Goal: Task Accomplishment & Management: Manage account settings

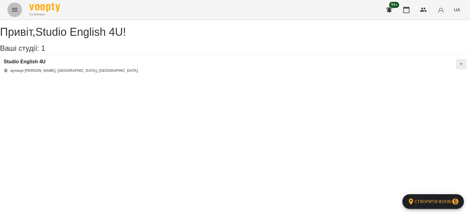
click at [13, 13] on icon "Menu" at bounding box center [14, 9] width 7 height 7
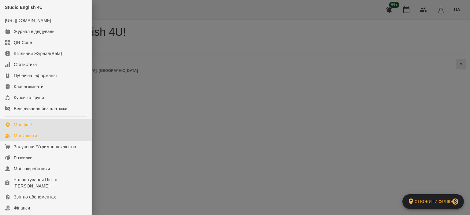
click at [43, 140] on link "Мої клієнти" at bounding box center [45, 135] width 91 height 11
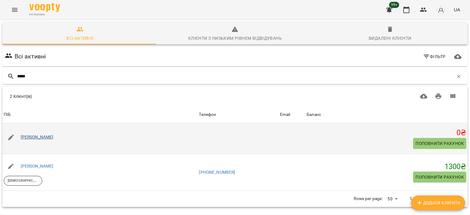
type input "*****"
click at [54, 138] on link "Ольга Стороженко" at bounding box center [37, 137] width 33 height 5
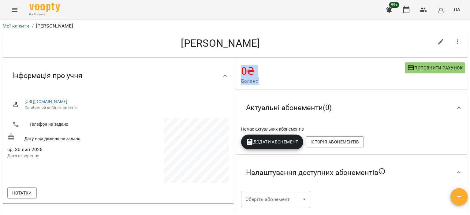
drag, startPoint x: 469, startPoint y: 53, endPoint x: 467, endPoint y: 61, distance: 8.4
click at [467, 61] on div "**********" at bounding box center [235, 127] width 470 height 215
click at [330, 38] on h4 "Ольга Стороженко" at bounding box center [220, 43] width 426 height 13
click at [68, 101] on link "https://www.voopty.com.ua/client/66953ef067758fbc735dcc3c/688a0afedbca7bb2ae85e…" at bounding box center [45, 101] width 43 height 5
click at [23, 24] on link "Мої клієнти" at bounding box center [15, 26] width 27 height 6
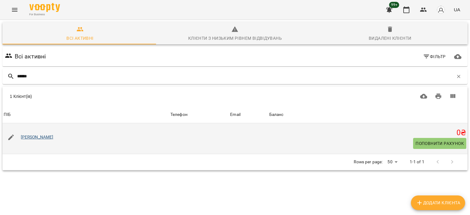
type input "******"
click at [51, 136] on link "[PERSON_NAME]" at bounding box center [37, 137] width 33 height 5
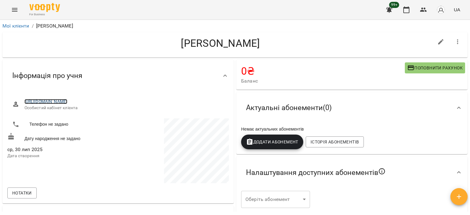
click at [68, 100] on link "[URL][DOMAIN_NAME]" at bounding box center [45, 101] width 43 height 5
click at [389, 10] on icon "button" at bounding box center [389, 10] width 6 height 6
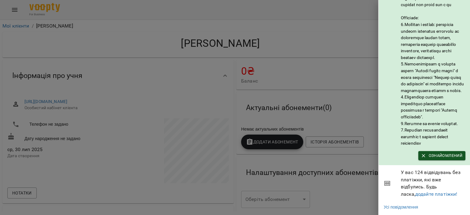
scroll to position [90, 0]
click at [451, 152] on span "Ознайомлений" at bounding box center [441, 155] width 41 height 7
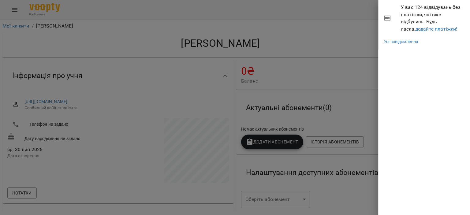
scroll to position [0, 0]
click at [344, 29] on div at bounding box center [235, 107] width 470 height 215
